Goal: Task Accomplishment & Management: Manage account settings

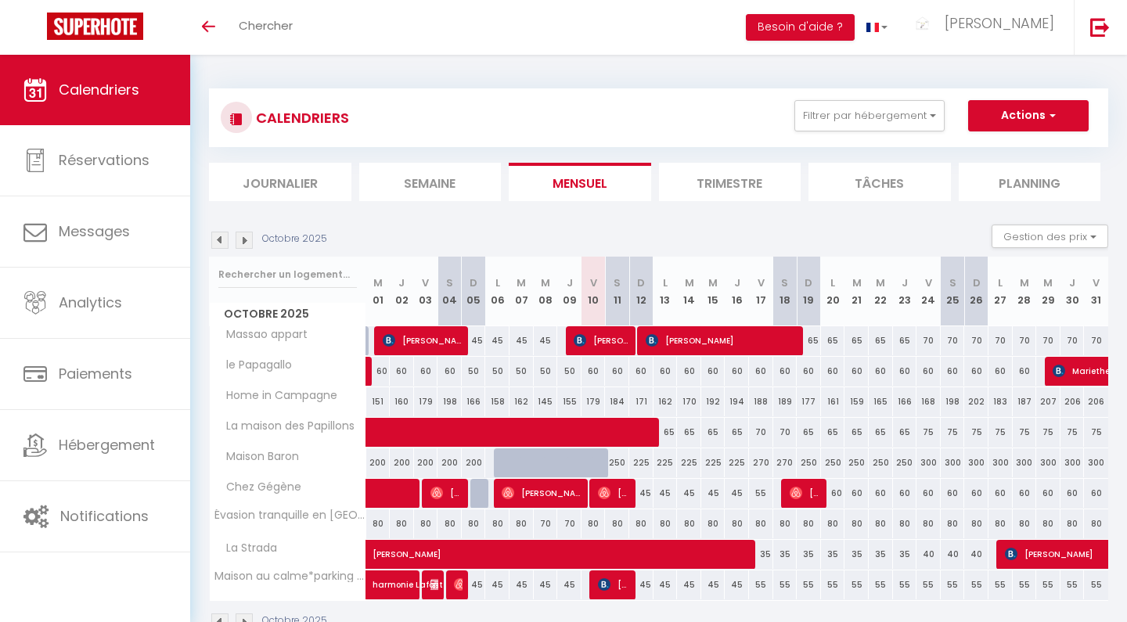
click at [247, 235] on img at bounding box center [244, 240] width 17 height 17
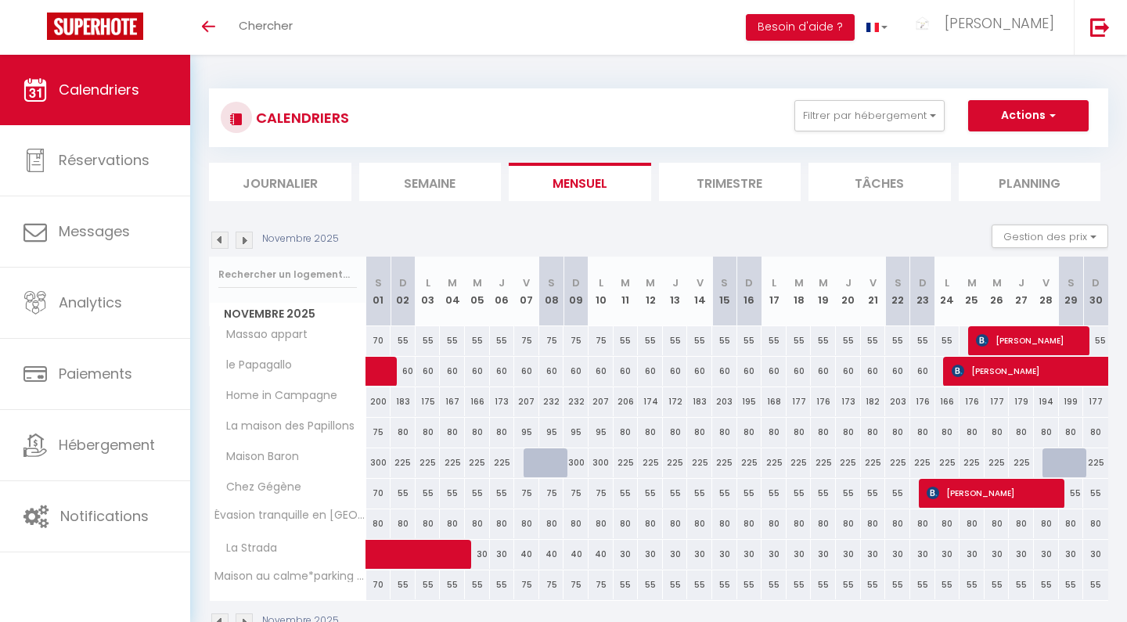
click at [248, 242] on img at bounding box center [244, 240] width 17 height 17
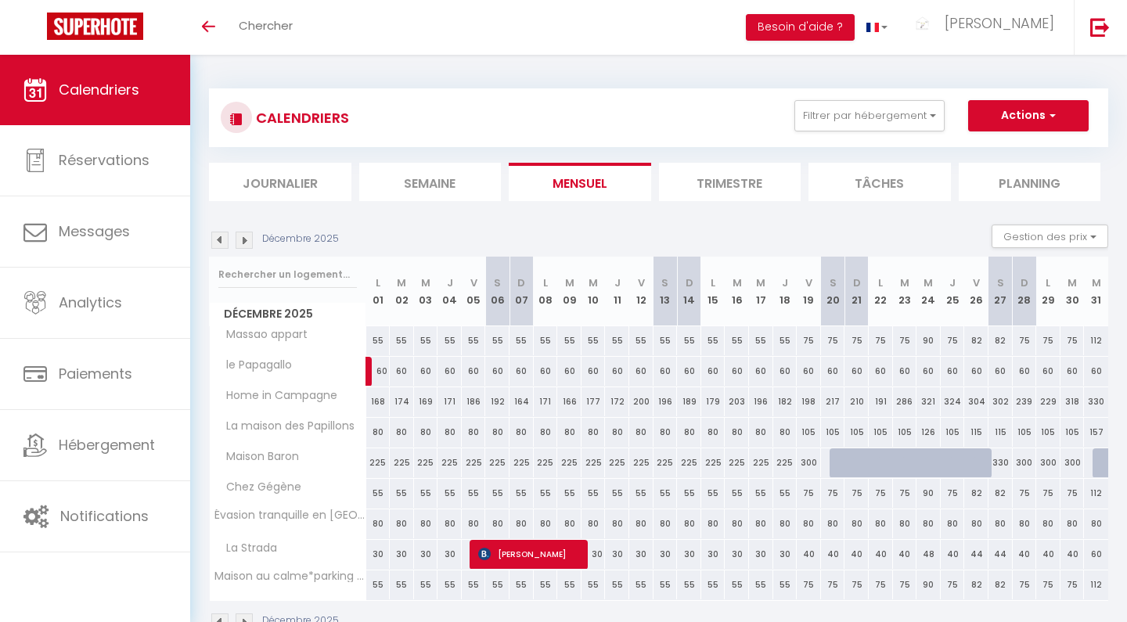
click at [247, 242] on img at bounding box center [244, 240] width 17 height 17
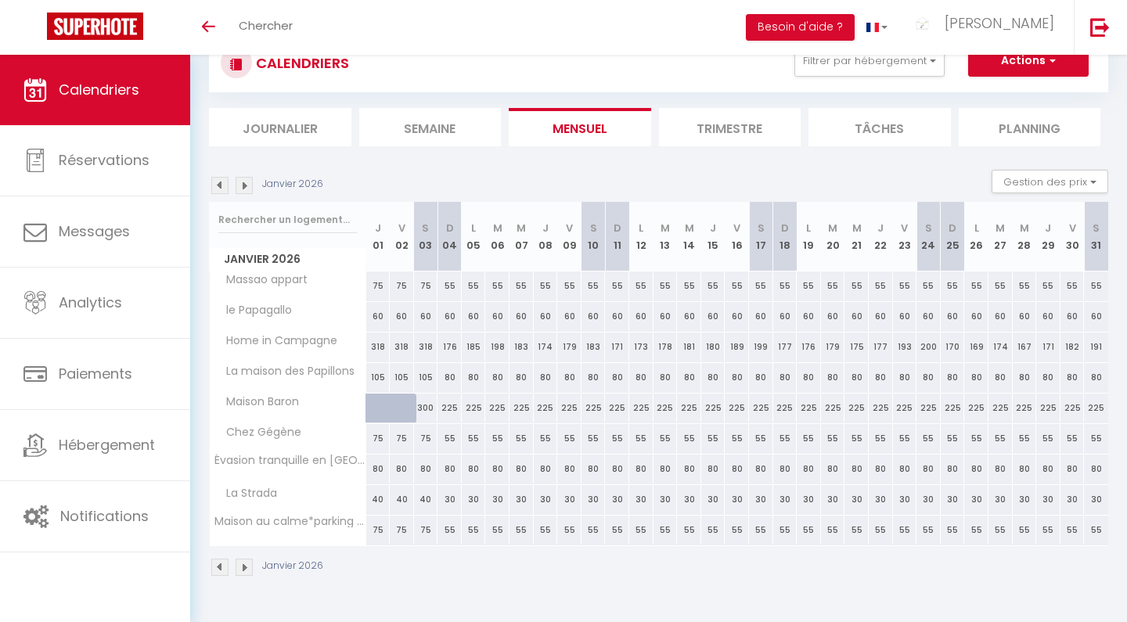
scroll to position [55, 0]
click at [249, 193] on img at bounding box center [244, 185] width 17 height 17
select select
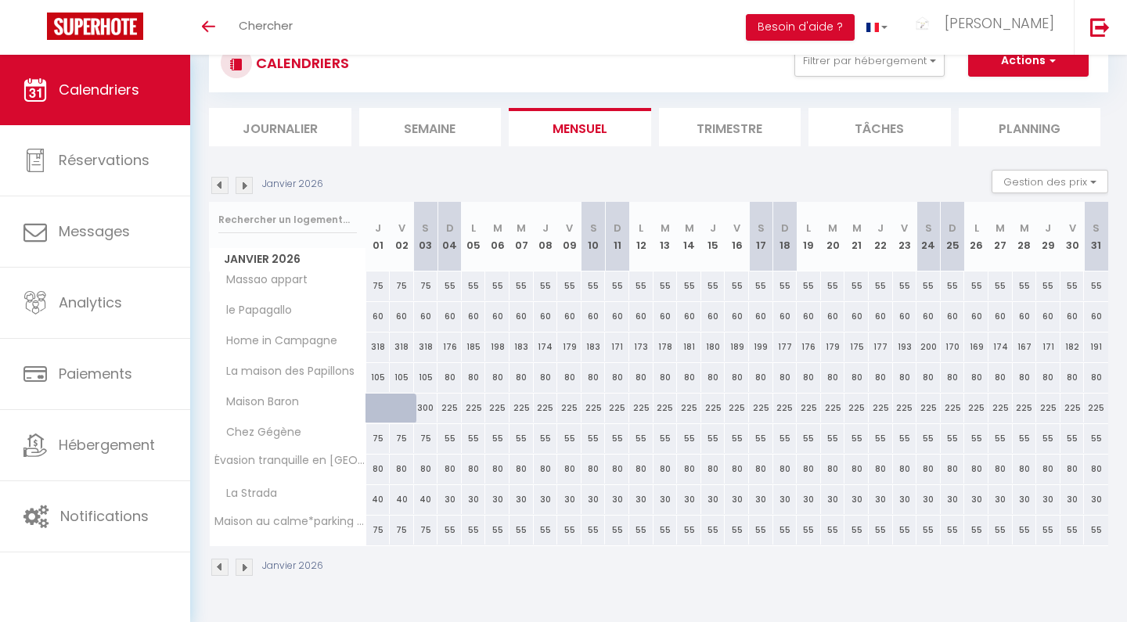
select select
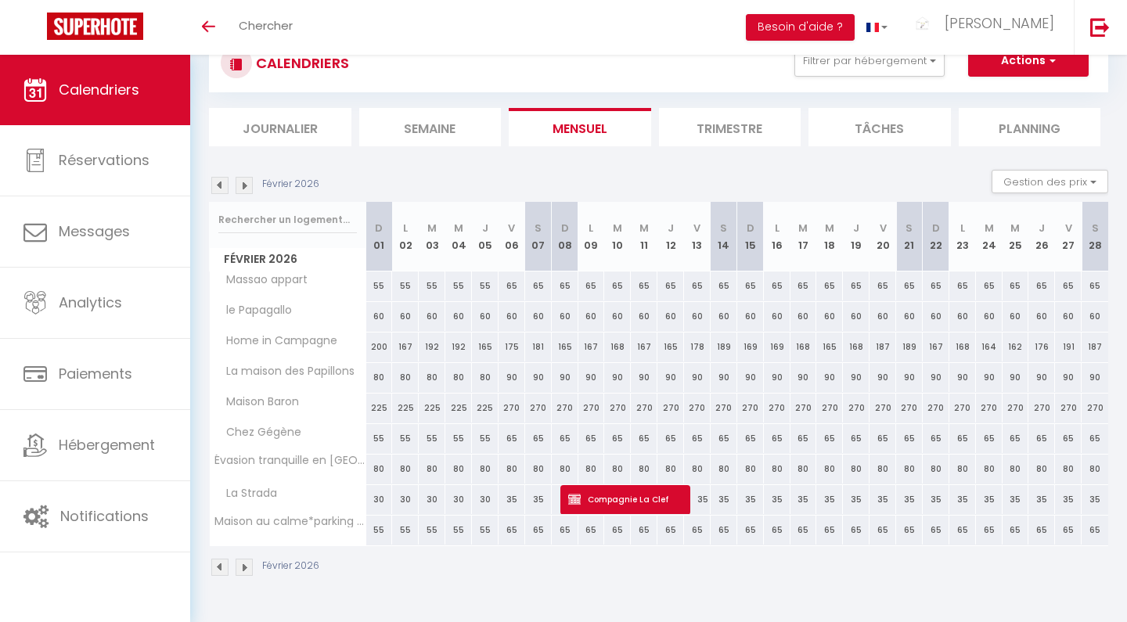
click at [628, 492] on span "Compagnie La Clef" at bounding box center [625, 499] width 115 height 30
select select "OK"
select select "0"
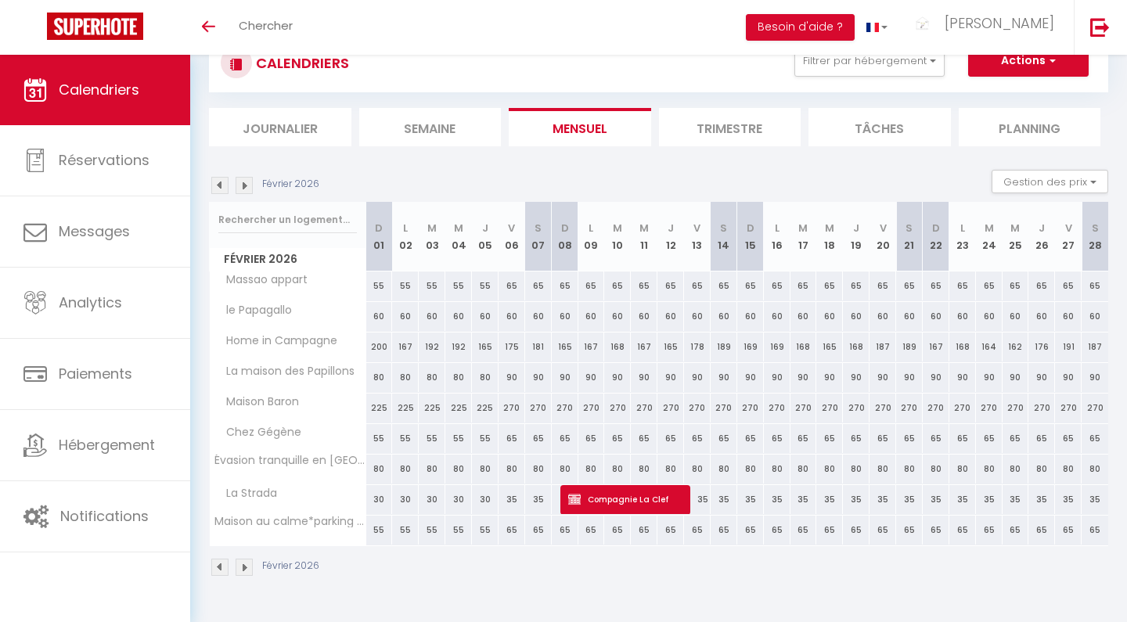
select select "1"
select select
select select "48887"
